Goal: Task Accomplishment & Management: Use online tool/utility

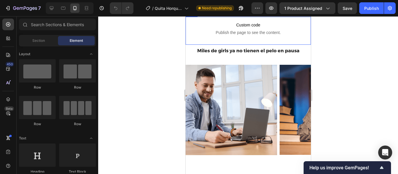
scroll to position [218, 0]
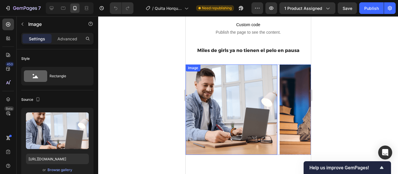
click at [245, 110] on img at bounding box center [231, 110] width 92 height 91
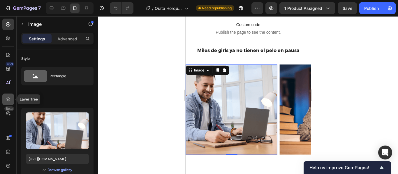
click at [12, 102] on div at bounding box center [8, 100] width 12 height 12
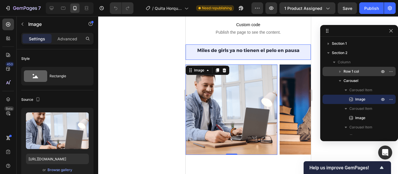
click at [362, 71] on p "Row 1 col" at bounding box center [361, 72] width 37 height 6
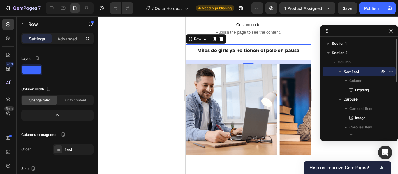
click at [371, 73] on p "Row 1 col" at bounding box center [361, 72] width 37 height 6
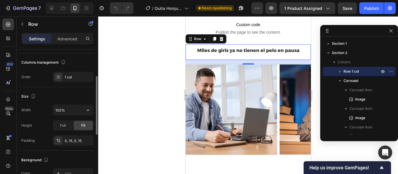
scroll to position [0, 0]
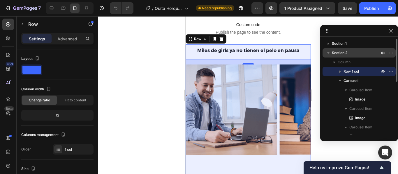
click at [351, 55] on p "Section 2" at bounding box center [356, 53] width 49 height 6
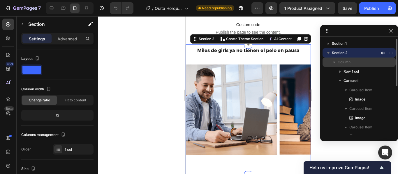
click at [355, 61] on p "Column" at bounding box center [358, 62] width 43 height 6
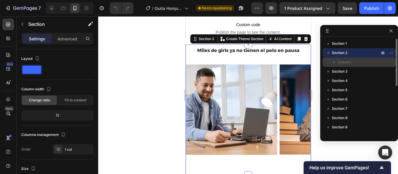
click at [355, 61] on p "Column" at bounding box center [358, 62] width 43 height 6
click at [353, 51] on p "Section 2" at bounding box center [356, 53] width 49 height 6
click at [357, 62] on p "Column" at bounding box center [358, 62] width 43 height 6
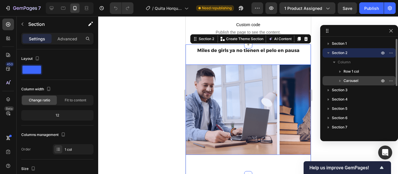
click at [361, 79] on p "Carousel" at bounding box center [361, 81] width 37 height 6
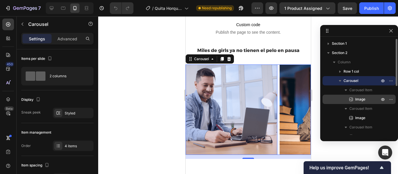
click at [368, 100] on p "Image" at bounding box center [360, 100] width 25 height 6
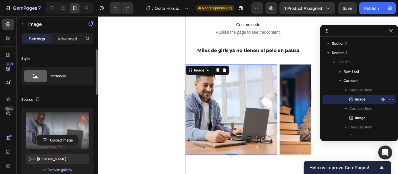
click at [84, 118] on icon "button" at bounding box center [83, 119] width 6 height 6
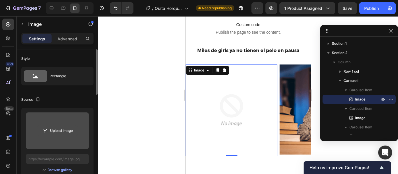
click at [61, 130] on input "file" at bounding box center [57, 131] width 40 height 10
click at [66, 130] on input "file" at bounding box center [57, 131] width 40 height 10
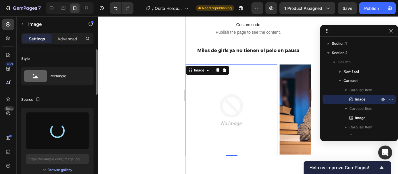
type input "[URL][DOMAIN_NAME]"
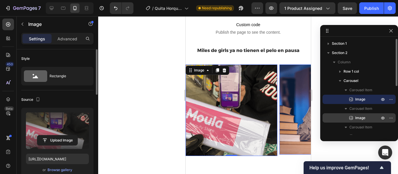
click at [366, 117] on p "Image" at bounding box center [360, 118] width 25 height 6
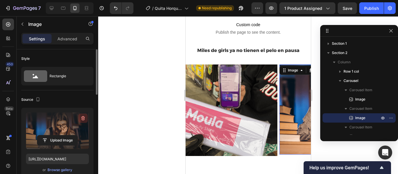
click at [82, 119] on icon "button" at bounding box center [83, 119] width 6 height 6
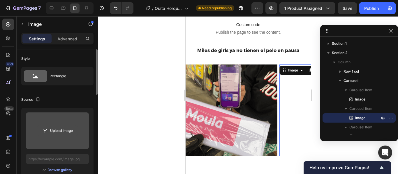
click at [61, 129] on input "file" at bounding box center [57, 131] width 40 height 10
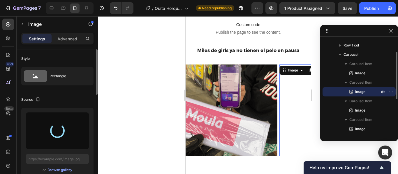
scroll to position [27, 0]
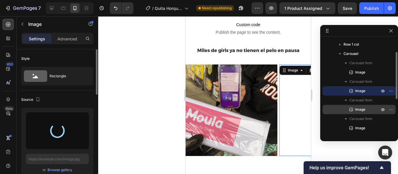
type input "[URL][DOMAIN_NAME]"
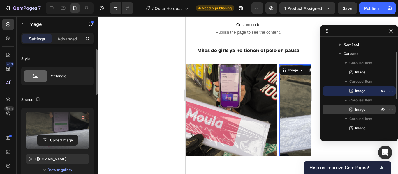
click at [368, 109] on p "Image" at bounding box center [360, 110] width 25 height 6
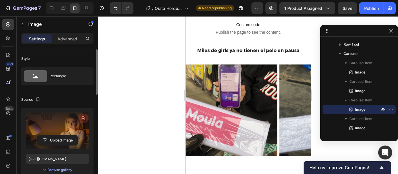
click at [85, 119] on icon "button" at bounding box center [83, 119] width 6 height 6
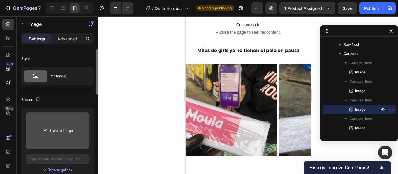
click at [59, 129] on input "file" at bounding box center [57, 131] width 40 height 10
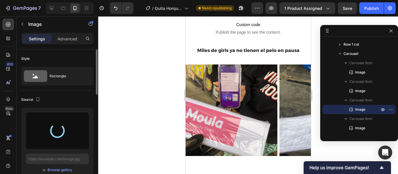
type input "[URL][DOMAIN_NAME]"
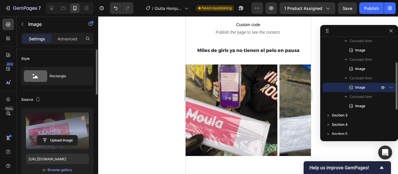
scroll to position [49, 0]
click at [366, 107] on p "Image" at bounding box center [360, 106] width 25 height 6
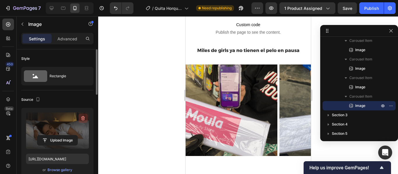
click at [82, 119] on icon "button" at bounding box center [83, 119] width 6 height 6
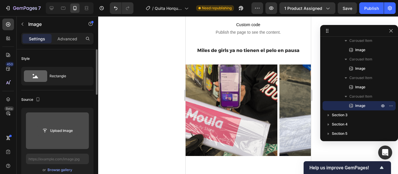
click at [59, 133] on input "file" at bounding box center [57, 131] width 40 height 10
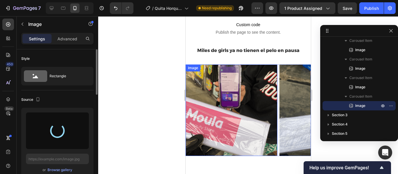
type input "[URL][DOMAIN_NAME]"
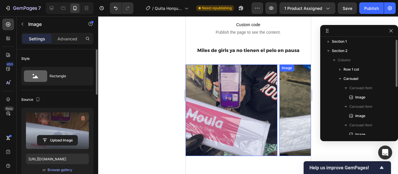
scroll to position [0, 0]
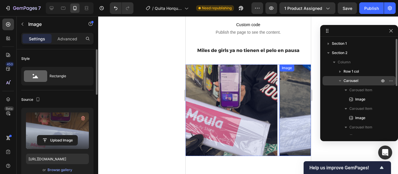
click at [367, 82] on p "Carousel" at bounding box center [361, 81] width 37 height 6
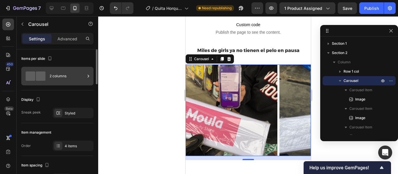
click at [84, 79] on div "2 columns" at bounding box center [67, 76] width 36 height 13
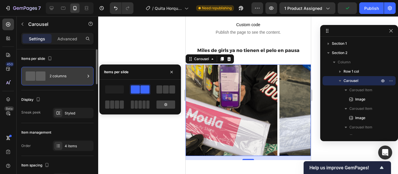
click at [84, 79] on div "2 columns" at bounding box center [67, 76] width 36 height 13
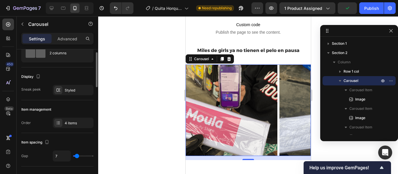
scroll to position [24, 0]
click at [74, 122] on div "4 items" at bounding box center [78, 122] width 27 height 5
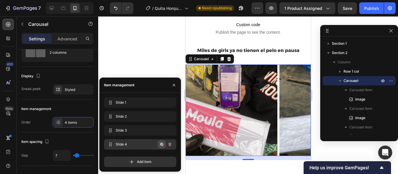
click at [162, 144] on icon "button" at bounding box center [161, 144] width 3 height 3
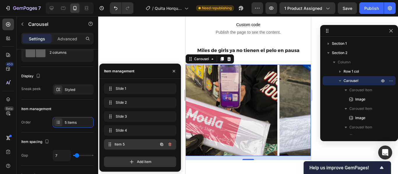
click at [142, 145] on span "Item 5" at bounding box center [135, 144] width 43 height 5
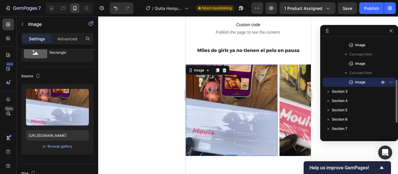
scroll to position [0, 0]
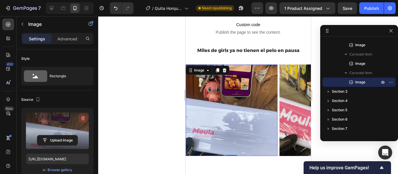
click at [83, 117] on icon "button" at bounding box center [83, 118] width 4 height 4
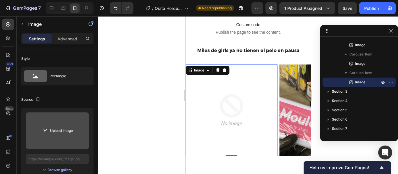
click at [63, 131] on input "file" at bounding box center [57, 131] width 40 height 10
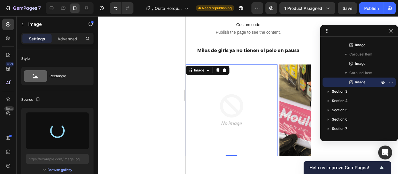
type input "[URL][DOMAIN_NAME]"
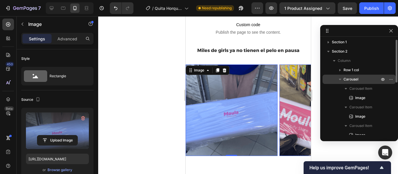
scroll to position [1, 0]
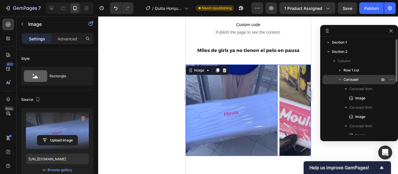
click at [369, 78] on p "Carousel" at bounding box center [361, 80] width 37 height 6
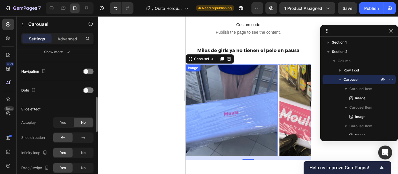
scroll to position [191, 0]
click at [61, 122] on span "Yes" at bounding box center [63, 122] width 6 height 5
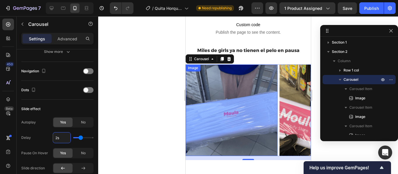
click at [57, 140] on input "2s" at bounding box center [61, 138] width 17 height 10
type input "1s"
type input "1"
type input "1s"
click at [46, 131] on div "Autoplay Yes No Delay 1s Pause On Hover Yes No Slide direction Infinity loop Ye…" at bounding box center [57, 160] width 72 height 87
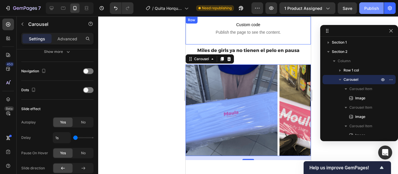
click at [370, 11] on button "Publish" at bounding box center [371, 8] width 24 height 12
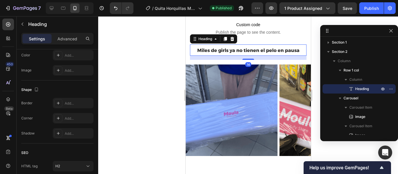
scroll to position [0, 0]
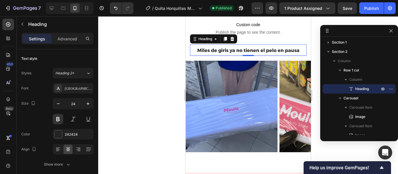
drag, startPoint x: 243, startPoint y: 54, endPoint x: 259, endPoint y: 50, distance: 16.5
click at [259, 50] on div "Miles de girls ya no tienen el pelo en pausa Heading 1" at bounding box center [248, 50] width 116 height 11
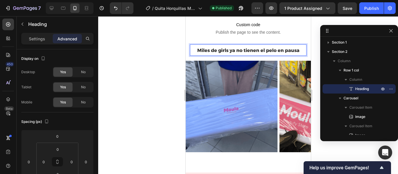
click at [284, 48] on span "Miles de girls ya no tienen el pelo en pausa" at bounding box center [248, 51] width 102 height 6
click at [285, 47] on p "Miles de girls confían en #Moula" at bounding box center [247, 50] width 115 height 10
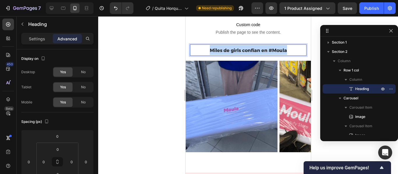
click at [285, 47] on p "Miles de girls confían en #Moula" at bounding box center [247, 50] width 115 height 10
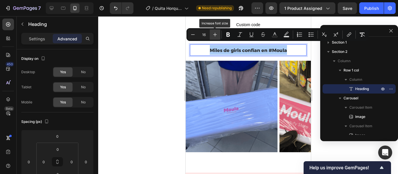
click at [214, 33] on icon "Editor contextual toolbar" at bounding box center [215, 35] width 6 height 6
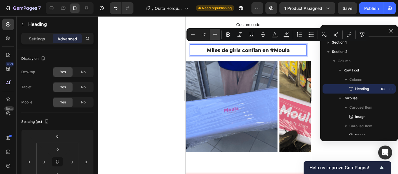
click at [214, 33] on icon "Editor contextual toolbar" at bounding box center [215, 35] width 6 height 6
type input "19"
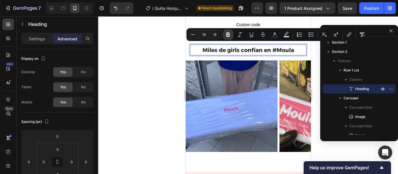
click at [229, 38] on button "Bold" at bounding box center [228, 34] width 10 height 10
click at [228, 36] on icon "Editor contextual toolbar" at bounding box center [228, 35] width 6 height 6
click at [39, 39] on p "Settings" at bounding box center [37, 39] width 16 height 6
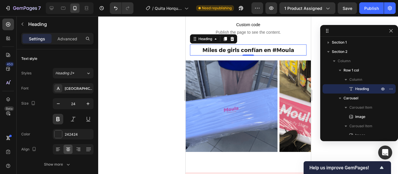
click at [163, 68] on div at bounding box center [248, 95] width 300 height 158
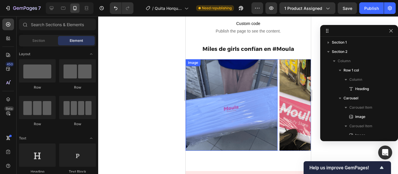
scroll to position [218, 0]
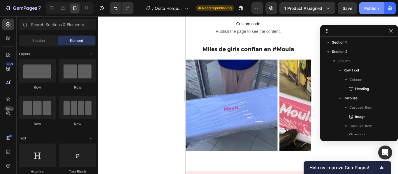
click at [374, 12] on button "Publish" at bounding box center [371, 8] width 24 height 12
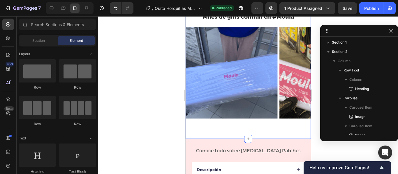
scroll to position [247, 0]
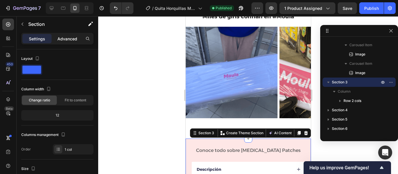
click at [65, 36] on p "Advanced" at bounding box center [67, 39] width 20 height 6
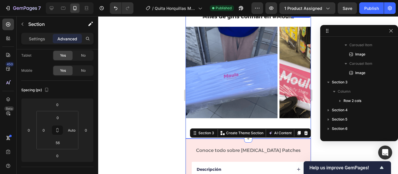
scroll to position [0, 0]
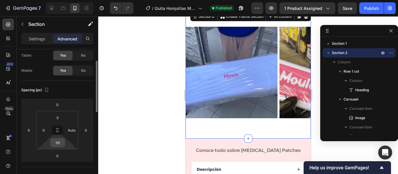
click at [60, 141] on input "56" at bounding box center [58, 143] width 12 height 9
type input "0"
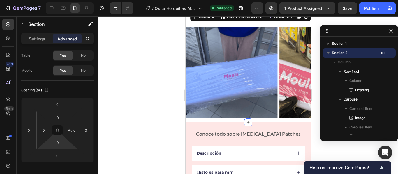
click at [157, 141] on div at bounding box center [248, 95] width 300 height 158
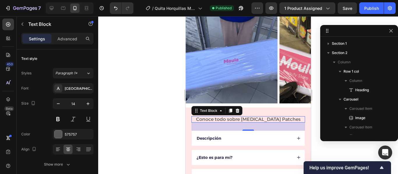
scroll to position [157, 0]
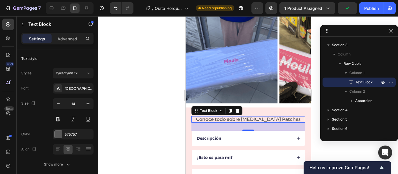
click at [287, 120] on p "Conoce todo sobre [MEDICAL_DATA] Patches" at bounding box center [248, 119] width 112 height 5
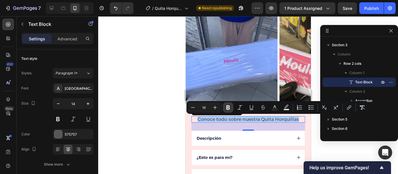
click at [228, 106] on icon "Editor contextual toolbar" at bounding box center [227, 108] width 3 height 4
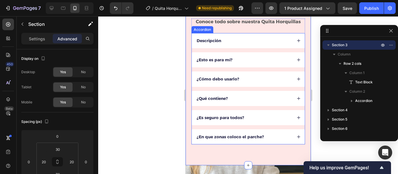
scroll to position [360, 0]
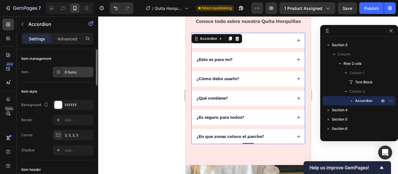
click at [82, 72] on div "6 items" at bounding box center [78, 72] width 27 height 5
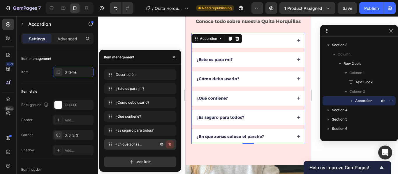
click at [169, 144] on icon "button" at bounding box center [169, 144] width 5 height 5
click at [166, 145] on div "Delete" at bounding box center [165, 144] width 11 height 5
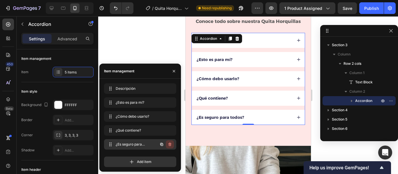
click at [169, 144] on icon "button" at bounding box center [169, 144] width 0 height 1
click at [164, 144] on div "Delete" at bounding box center [165, 144] width 11 height 5
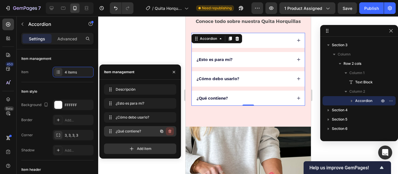
click at [172, 129] on button "button" at bounding box center [170, 132] width 8 height 8
click at [165, 132] on div "Delete" at bounding box center [165, 131] width 11 height 5
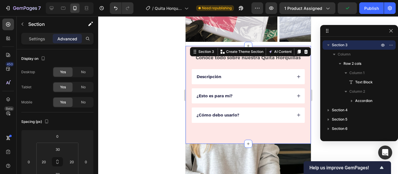
scroll to position [320, 0]
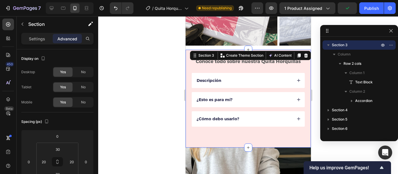
click at [158, 97] on div at bounding box center [248, 95] width 300 height 158
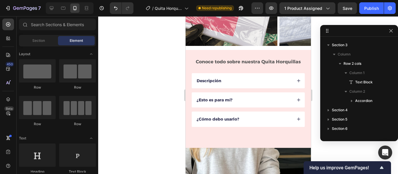
scroll to position [344, 0]
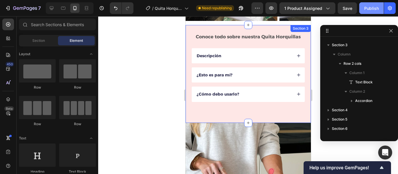
click at [370, 8] on div "Publish" at bounding box center [371, 8] width 15 height 6
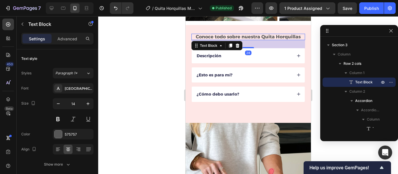
click at [258, 36] on strong "Conoce todo sobre nuestra Quita Horquillas" at bounding box center [247, 37] width 105 height 6
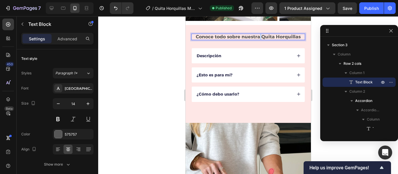
click at [258, 36] on strong "Conoce todo sobre nuestra Quita Horquillas" at bounding box center [247, 37] width 105 height 6
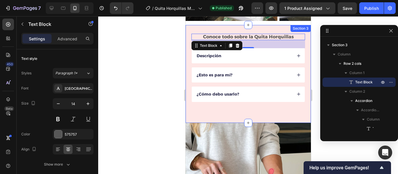
click at [165, 59] on div at bounding box center [248, 95] width 300 height 158
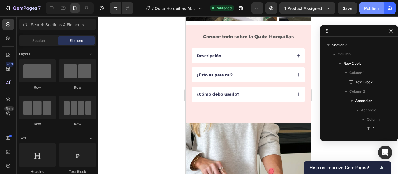
click at [370, 13] on button "Publish" at bounding box center [371, 8] width 24 height 12
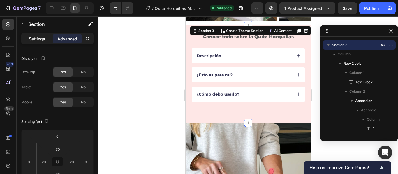
click at [33, 40] on p "Settings" at bounding box center [37, 39] width 16 height 6
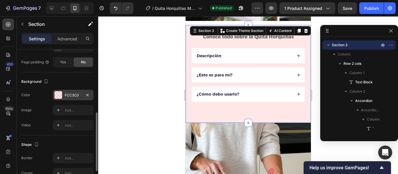
scroll to position [151, 0]
click at [79, 98] on div "FCC3C0" at bounding box center [73, 95] width 17 height 5
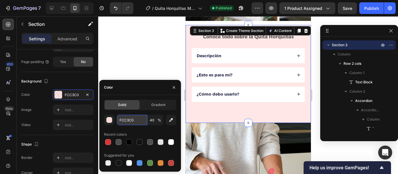
click at [135, 121] on input "FCC3C0" at bounding box center [132, 120] width 30 height 10
paste input "F4DA6"
type input "FF4DA6"
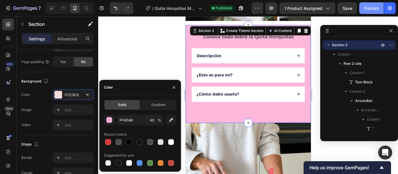
click at [372, 10] on div "Publish" at bounding box center [371, 8] width 15 height 6
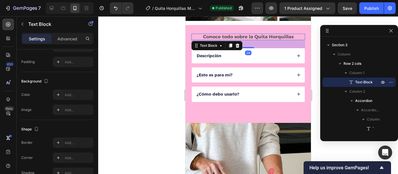
scroll to position [0, 0]
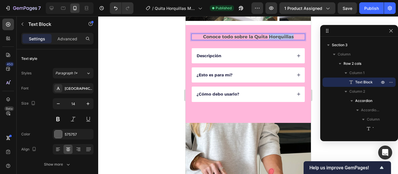
click at [272, 37] on strong "Conoce todo sobre la Quita Horquillas" at bounding box center [248, 37] width 91 height 6
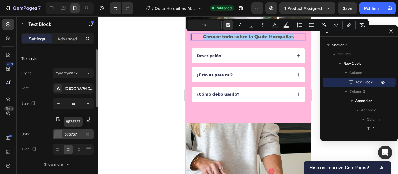
click at [76, 136] on div "575757" at bounding box center [73, 134] width 17 height 5
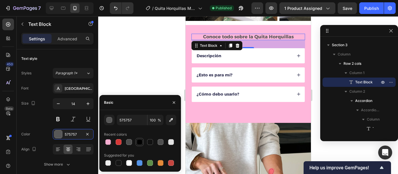
click at [138, 143] on div at bounding box center [140, 142] width 6 height 6
type input "000000"
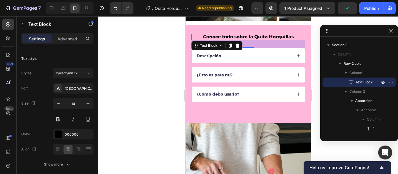
click at [159, 59] on div at bounding box center [248, 95] width 300 height 158
click at [368, 9] on div "Publish" at bounding box center [371, 8] width 15 height 6
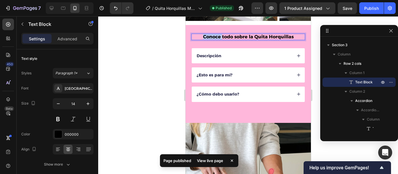
click at [203, 39] on strong "Conoce todo sobre la Quita Horquillas" at bounding box center [248, 37] width 91 height 6
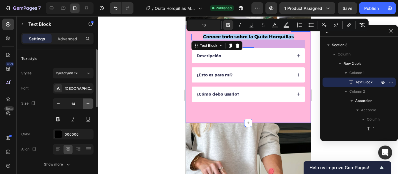
click at [88, 106] on icon "button" at bounding box center [88, 104] width 6 height 6
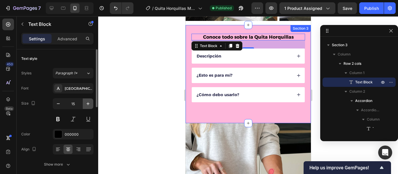
click at [88, 106] on icon "button" at bounding box center [88, 104] width 6 height 6
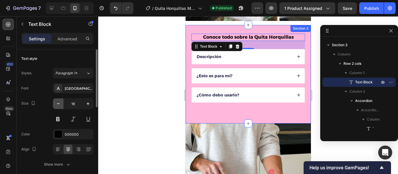
click at [57, 107] on icon "button" at bounding box center [58, 104] width 6 height 6
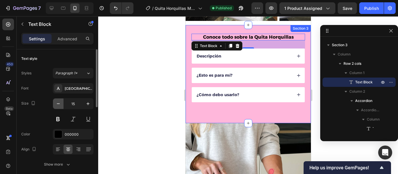
type input "14"
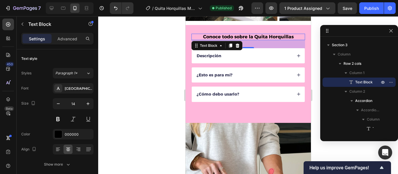
click at [199, 36] on p "Conoce todo sobre la Quita Horquillas" at bounding box center [248, 36] width 112 height 5
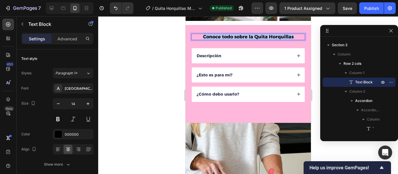
click at [199, 36] on p "Conoce todo sobre la Quita Horquillas" at bounding box center [248, 36] width 112 height 5
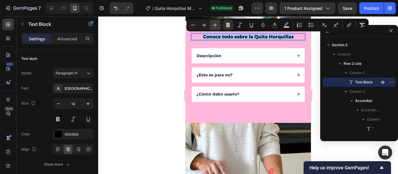
click at [213, 25] on icon "Editor contextual toolbar" at bounding box center [215, 25] width 6 height 6
type input "18"
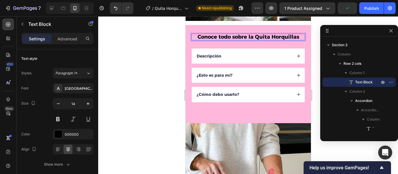
click at [163, 48] on div at bounding box center [248, 95] width 300 height 158
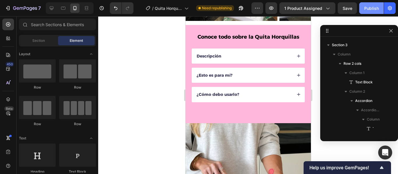
click at [367, 9] on div "Publish" at bounding box center [371, 8] width 15 height 6
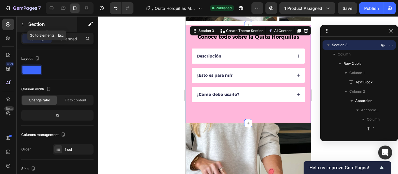
click at [22, 24] on icon "button" at bounding box center [23, 24] width 2 height 3
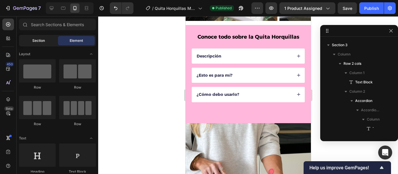
click at [36, 41] on span "Section" at bounding box center [38, 40] width 13 height 5
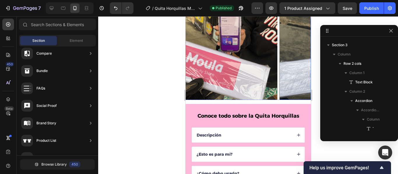
scroll to position [266, 0]
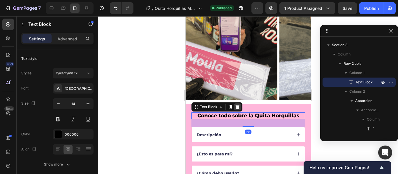
click at [239, 108] on div at bounding box center [237, 107] width 7 height 7
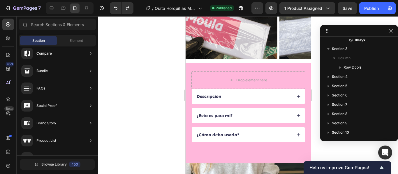
scroll to position [307, 0]
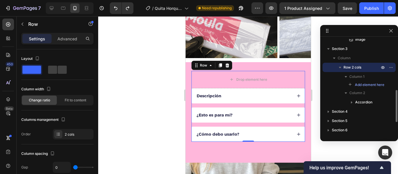
click at [371, 67] on p "Row 2 cols" at bounding box center [361, 68] width 37 height 6
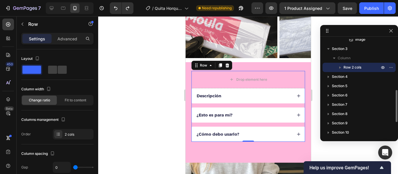
click at [371, 67] on p "Row 2 cols" at bounding box center [361, 68] width 37 height 6
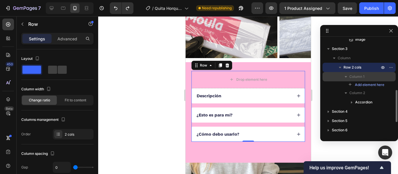
click at [382, 76] on div "Column 1" at bounding box center [359, 76] width 68 height 9
click at [380, 75] on p "Column 1" at bounding box center [364, 77] width 31 height 6
click at [355, 77] on span "Column 1" at bounding box center [356, 77] width 15 height 6
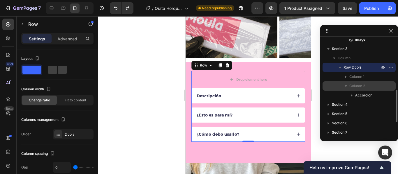
click at [370, 87] on p "Column 2" at bounding box center [364, 86] width 31 height 6
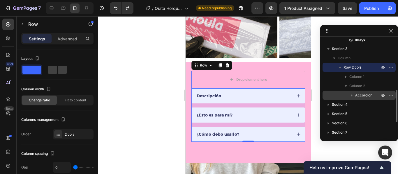
click at [370, 96] on span "Accordion" at bounding box center [363, 96] width 17 height 6
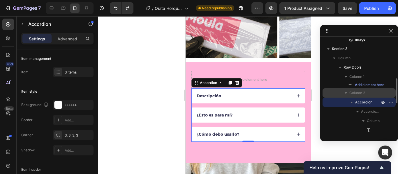
click at [345, 92] on icon "button" at bounding box center [346, 93] width 6 height 6
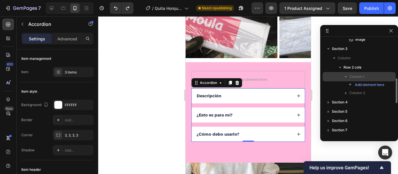
click at [371, 80] on div "Column 1" at bounding box center [359, 76] width 68 height 9
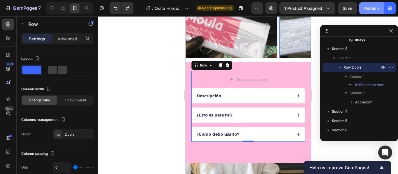
click at [365, 9] on div "Publish" at bounding box center [371, 8] width 15 height 6
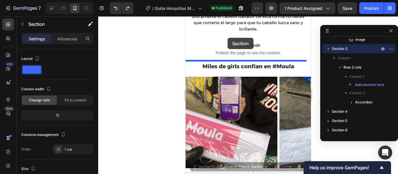
scroll to position [189, 0]
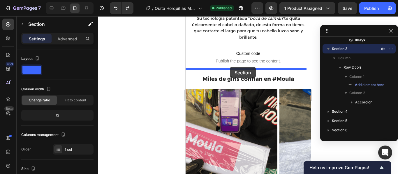
drag, startPoint x: 189, startPoint y: 126, endPoint x: 229, endPoint y: 67, distance: 71.1
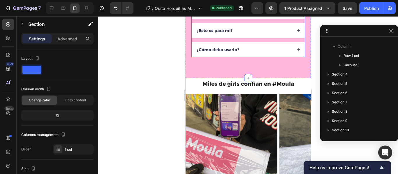
scroll to position [281, 0]
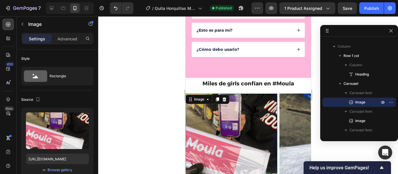
click at [153, 122] on div at bounding box center [248, 95] width 300 height 158
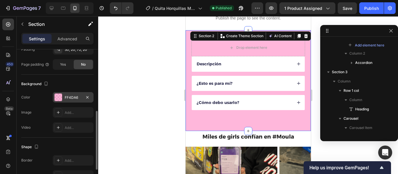
scroll to position [149, 0]
click at [77, 98] on div "FF4DA6" at bounding box center [73, 97] width 17 height 5
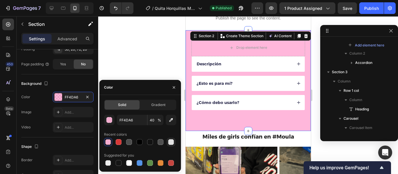
click at [172, 142] on div at bounding box center [171, 142] width 6 height 6
type input "E2E2E2"
type input "100"
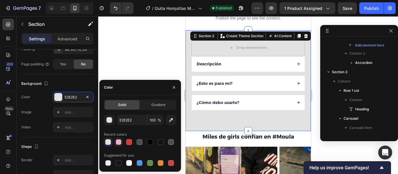
click at [119, 143] on div at bounding box center [119, 142] width 6 height 6
type input "FF4DA6"
type input "40"
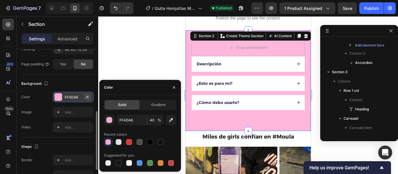
click at [88, 98] on icon "button" at bounding box center [87, 97] width 5 height 5
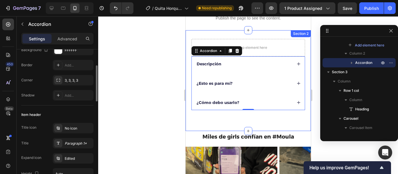
scroll to position [54, 0]
click at [75, 131] on div "No icon" at bounding box center [78, 129] width 27 height 5
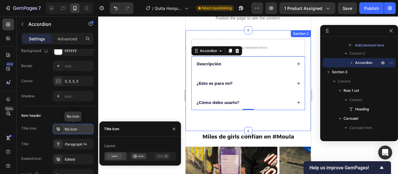
click at [75, 131] on div "No icon" at bounding box center [78, 129] width 27 height 5
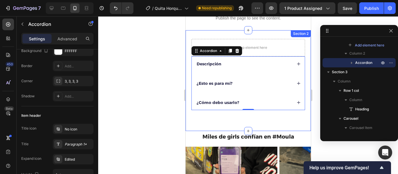
click at [88, 114] on div "Item header" at bounding box center [57, 115] width 72 height 9
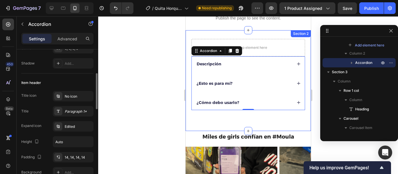
scroll to position [89, 0]
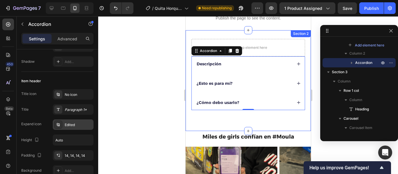
click at [83, 126] on div "Edited" at bounding box center [78, 125] width 27 height 5
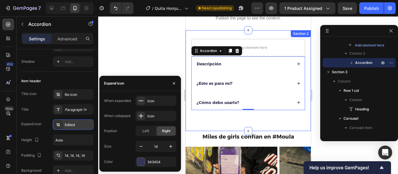
click at [83, 126] on div "Edited" at bounding box center [78, 125] width 27 height 5
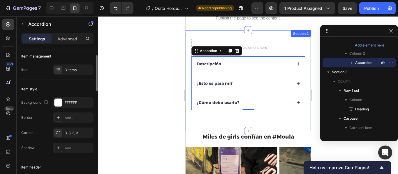
scroll to position [2, 0]
click at [80, 106] on div "FFFFFF" at bounding box center [73, 103] width 41 height 10
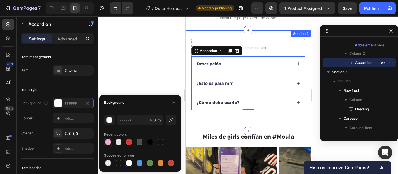
click at [109, 142] on div at bounding box center [108, 142] width 6 height 6
type input "FF4DA6"
type input "40"
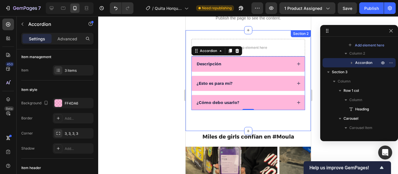
click at [141, 69] on div at bounding box center [248, 95] width 300 height 158
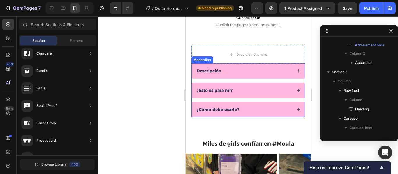
scroll to position [226, 0]
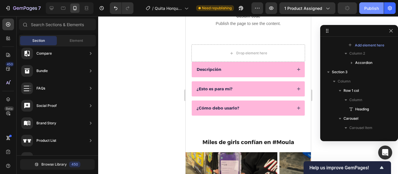
click at [373, 10] on div "Publish" at bounding box center [371, 8] width 15 height 6
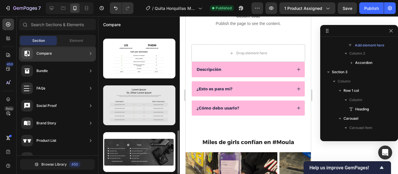
scroll to position [323, 0]
